Goal: Navigation & Orientation: Find specific page/section

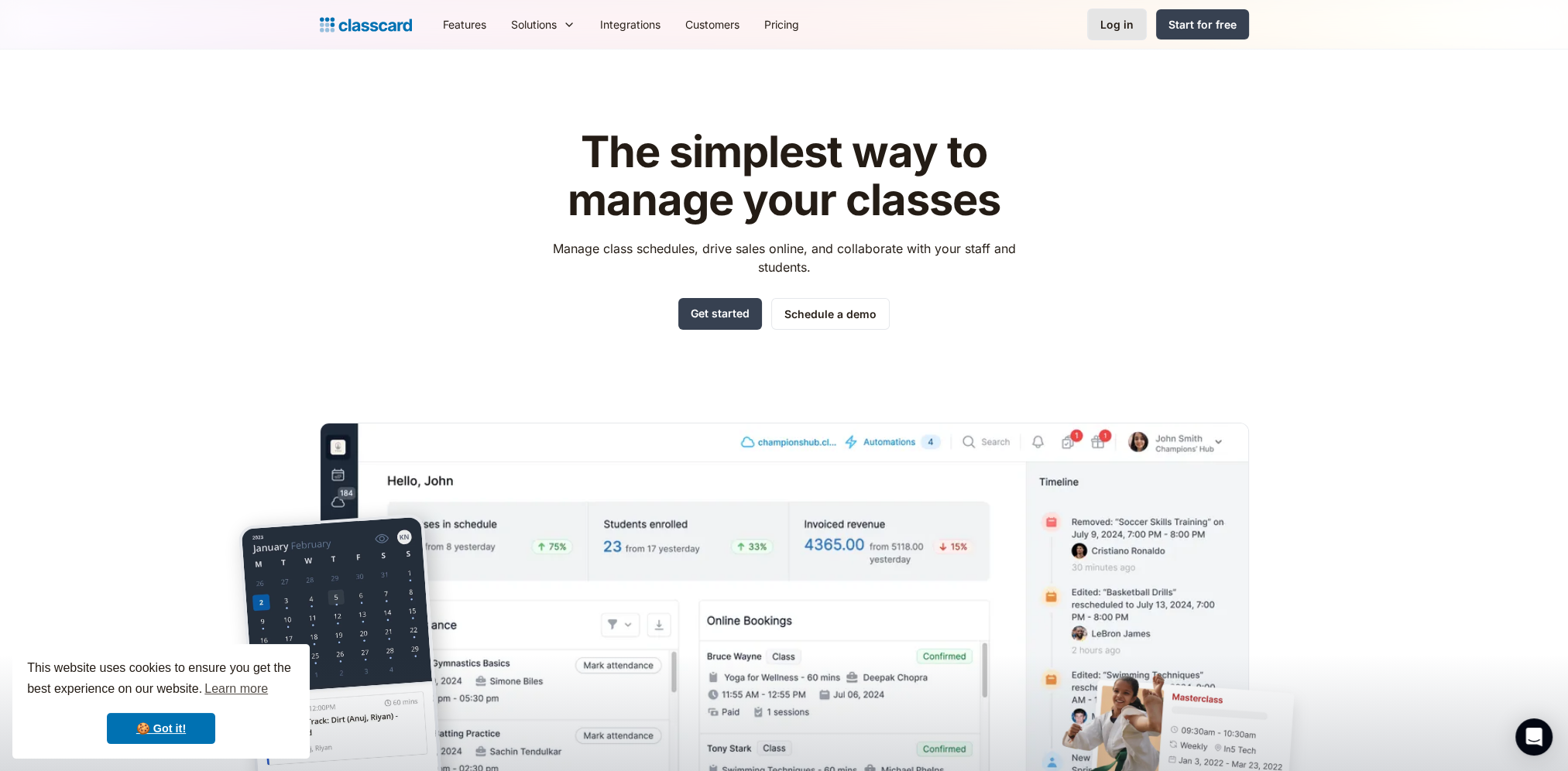
click at [1134, 22] on div "Log in" at bounding box center [1117, 24] width 33 height 16
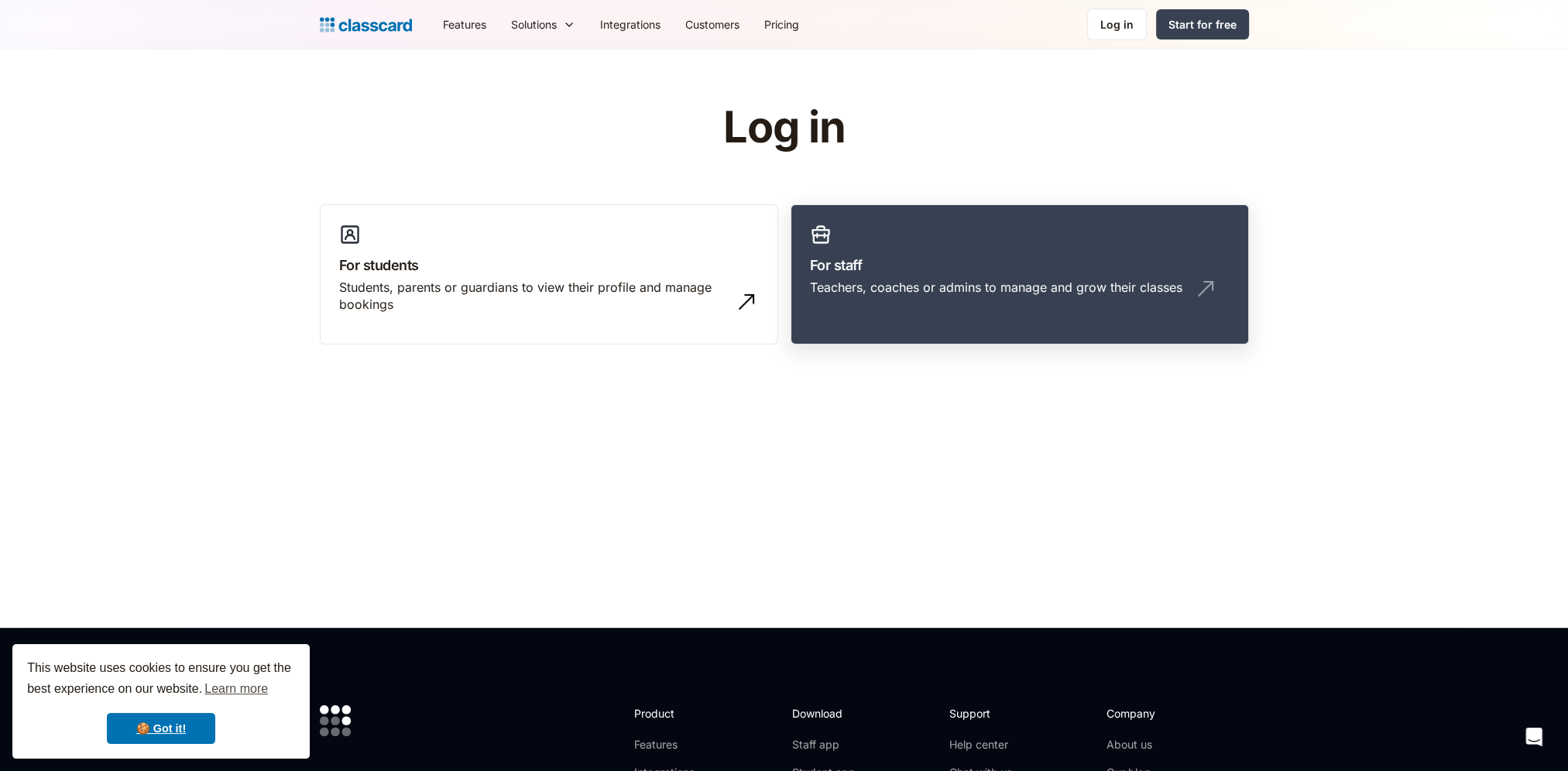
click at [1019, 276] on link "For staff Teachers, coaches or admins to manage and grow their classes" at bounding box center [1020, 274] width 458 height 141
